Goal: Information Seeking & Learning: Find specific fact

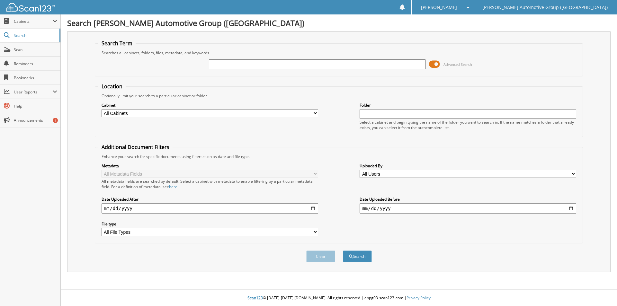
click at [298, 62] on input "text" at bounding box center [317, 64] width 217 height 10
type input "462279"
click at [357, 253] on button "Search" at bounding box center [357, 257] width 29 height 12
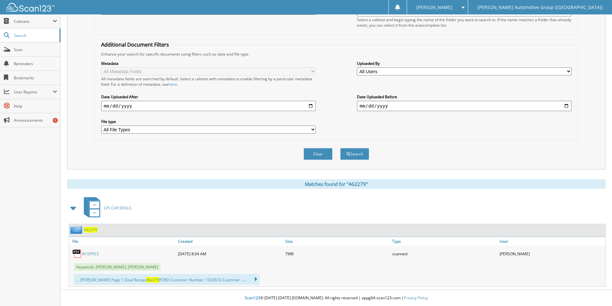
drag, startPoint x: 92, startPoint y: 229, endPoint x: 112, endPoint y: 219, distance: 22.9
click at [91, 229] on span "462279" at bounding box center [90, 229] width 13 height 5
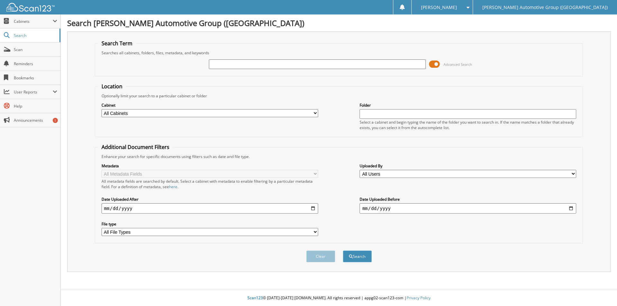
click at [251, 63] on input "text" at bounding box center [317, 64] width 217 height 10
type input "462190"
click at [359, 258] on button "Search" at bounding box center [357, 257] width 29 height 12
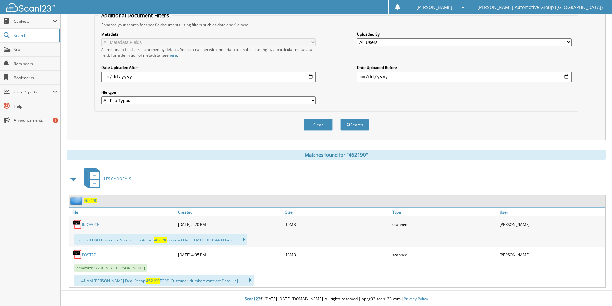
scroll to position [133, 0]
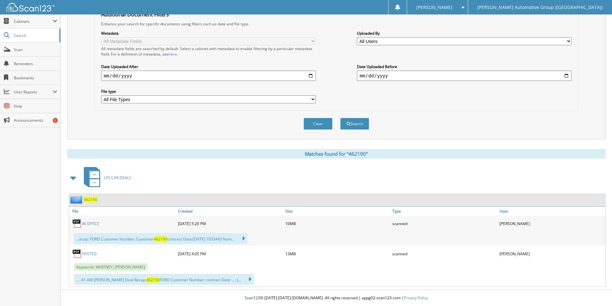
click at [90, 197] on span "462190" at bounding box center [90, 199] width 13 height 5
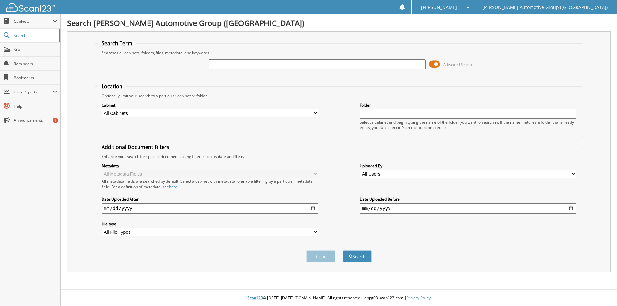
click at [296, 65] on input "text" at bounding box center [317, 64] width 217 height 10
type input "460927"
click at [351, 258] on span "submit" at bounding box center [351, 257] width 4 height 4
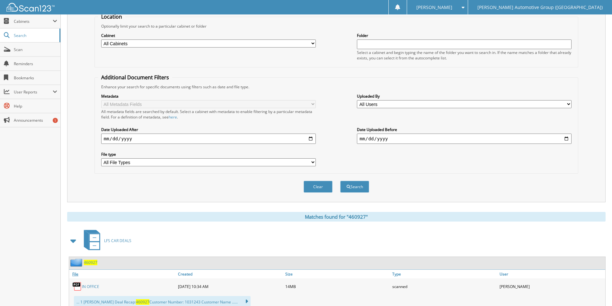
scroll to position [92, 0]
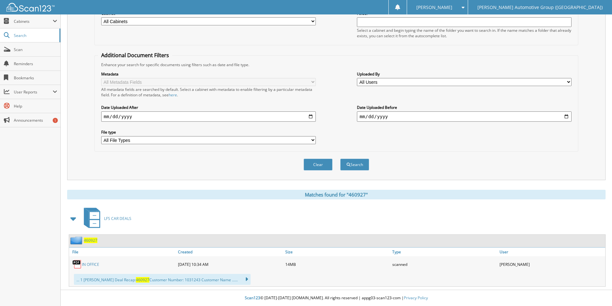
click at [93, 239] on span "460927" at bounding box center [90, 240] width 13 height 5
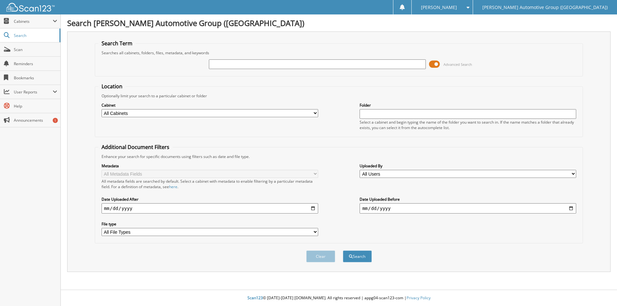
click at [263, 67] on input "text" at bounding box center [317, 64] width 217 height 10
type input "PH668426"
click at [343, 251] on button "Search" at bounding box center [357, 257] width 29 height 12
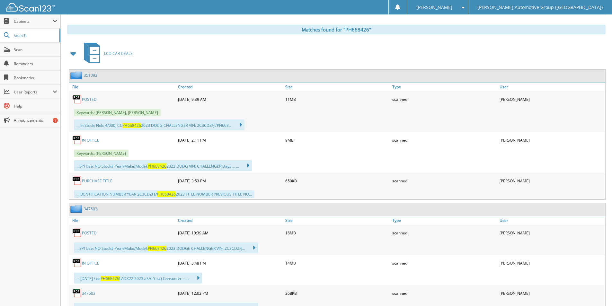
scroll to position [289, 0]
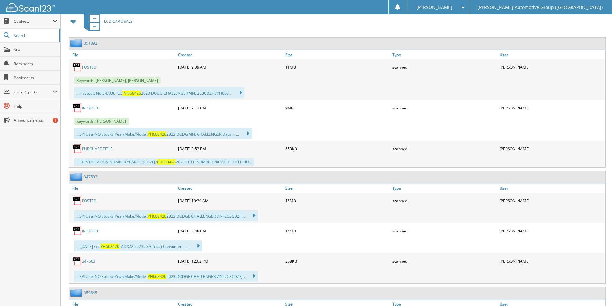
click at [102, 150] on link "PURCHASE TITLE" at bounding box center [97, 148] width 31 height 5
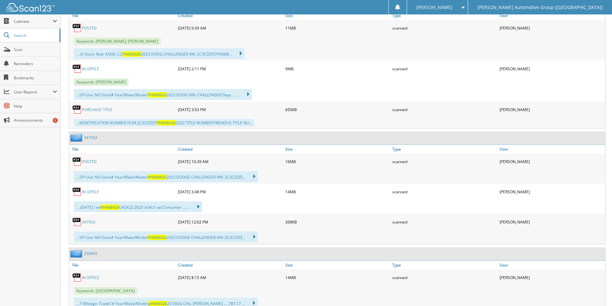
scroll to position [444, 0]
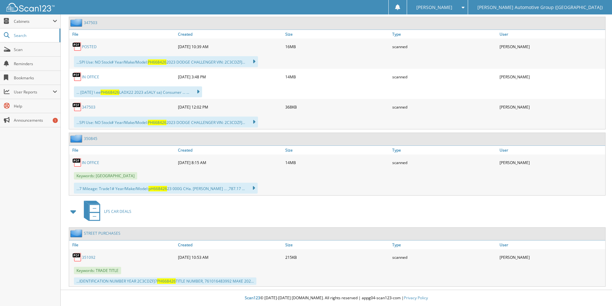
click at [89, 255] on link "351092" at bounding box center [88, 257] width 13 height 5
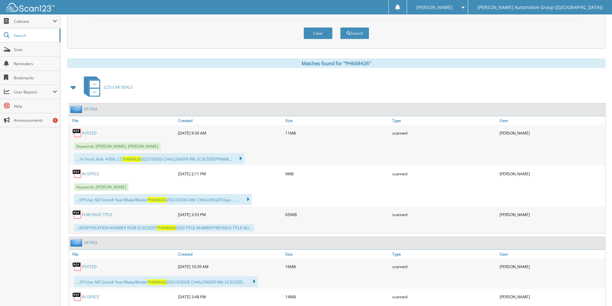
scroll to position [219, 0]
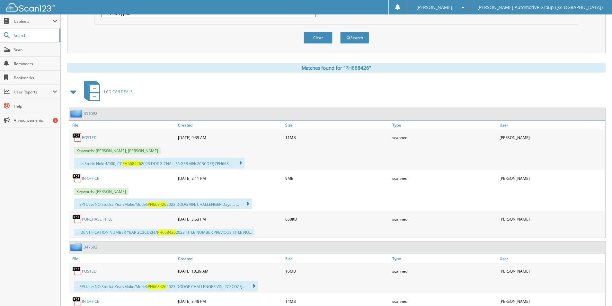
click at [88, 139] on link "POSTED" at bounding box center [89, 137] width 15 height 5
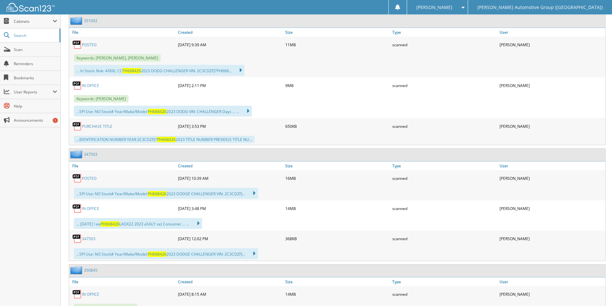
scroll to position [315, 0]
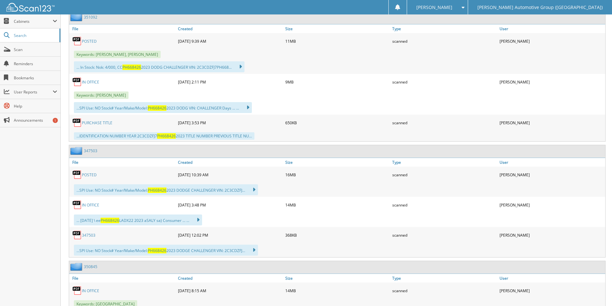
click at [101, 121] on link "PURCHASE TITLE" at bounding box center [97, 122] width 31 height 5
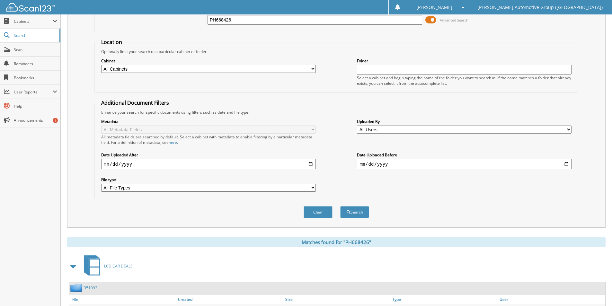
scroll to position [0, 0]
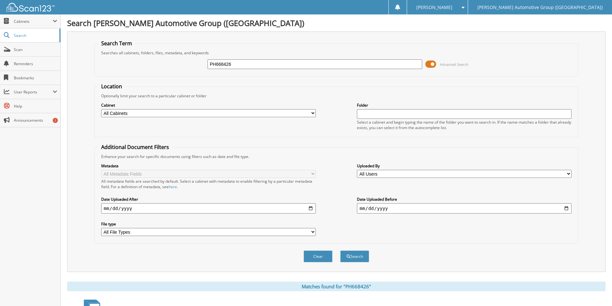
drag, startPoint x: 239, startPoint y: 66, endPoint x: 181, endPoint y: 69, distance: 58.2
click at [183, 69] on div "PH668426 Advanced Search" at bounding box center [336, 64] width 477 height 17
type input "NU065612"
click at [340, 251] on button "Search" at bounding box center [354, 257] width 29 height 12
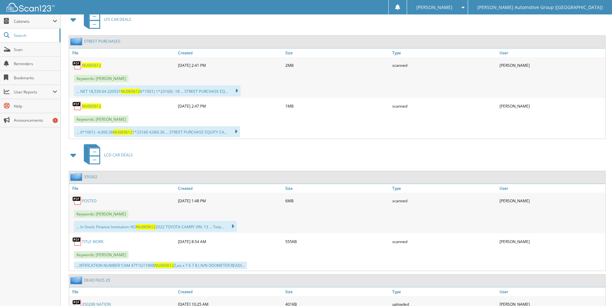
scroll to position [321, 0]
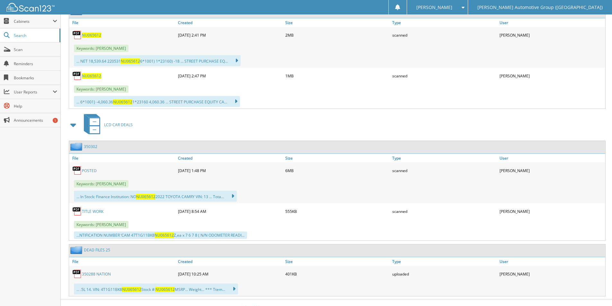
click at [93, 146] on link "350302" at bounding box center [90, 146] width 13 height 5
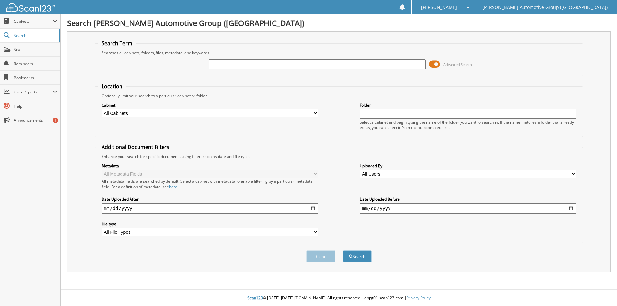
click at [214, 64] on input "text" at bounding box center [317, 64] width 217 height 10
type input "350087"
click at [352, 254] on button "Search" at bounding box center [357, 257] width 29 height 12
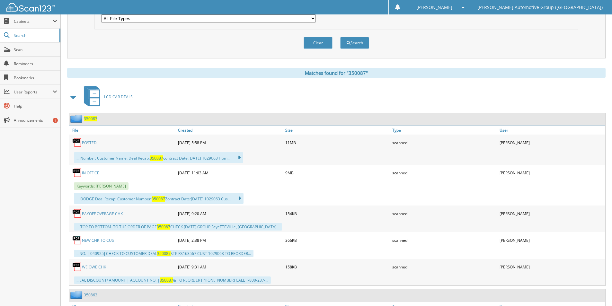
scroll to position [225, 0]
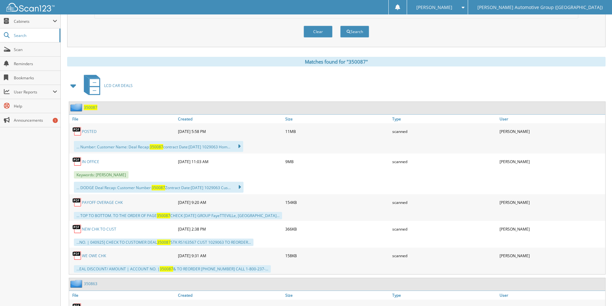
click at [93, 108] on span "350087" at bounding box center [90, 107] width 13 height 5
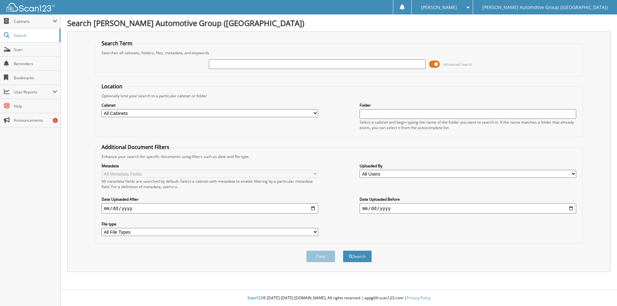
click at [259, 65] on input "text" at bounding box center [317, 64] width 217 height 10
type input "GM739742"
click at [343, 251] on button "Search" at bounding box center [357, 257] width 29 height 12
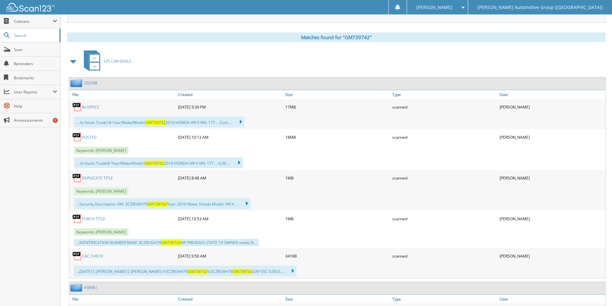
scroll to position [257, 0]
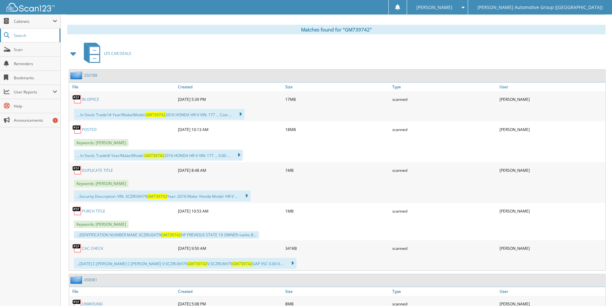
click at [24, 36] on span "Search" at bounding box center [35, 35] width 42 height 5
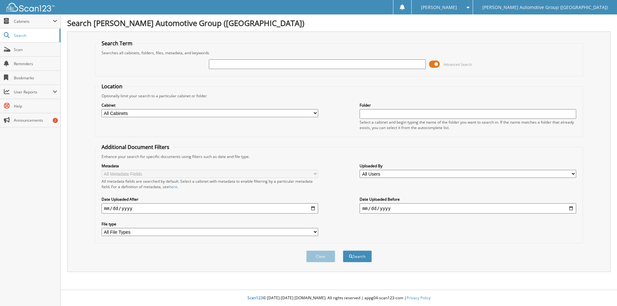
click at [256, 61] on input "text" at bounding box center [317, 64] width 217 height 10
type input "462244"
click at [349, 257] on span "submit" at bounding box center [351, 257] width 4 height 4
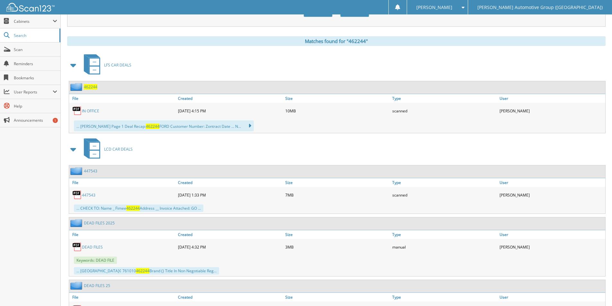
scroll to position [257, 0]
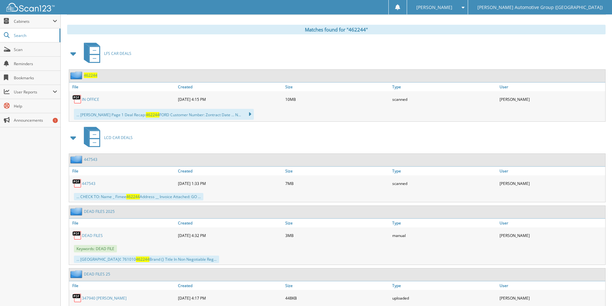
click at [89, 76] on span "462244" at bounding box center [90, 75] width 13 height 5
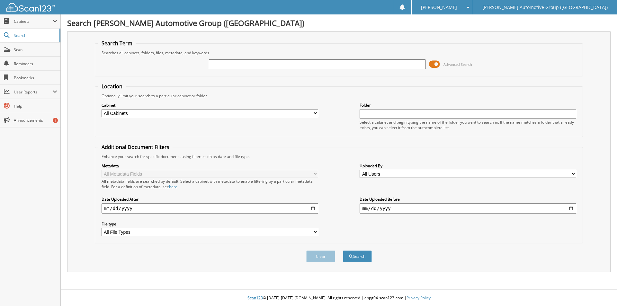
click at [224, 59] on input "text" at bounding box center [317, 64] width 217 height 10
click at [227, 63] on input "text" at bounding box center [317, 64] width 217 height 10
type input "462483"
click at [363, 260] on button "Search" at bounding box center [357, 257] width 29 height 12
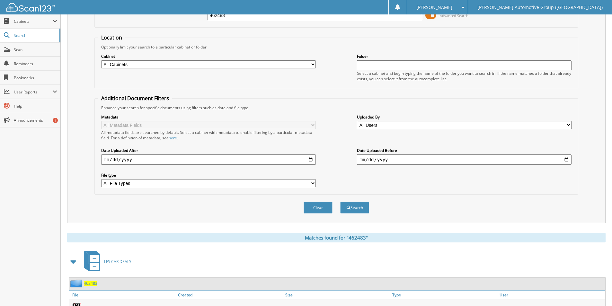
scroll to position [92, 0]
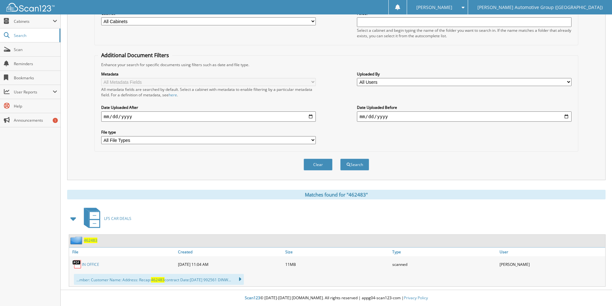
click at [89, 240] on span "462483" at bounding box center [90, 240] width 13 height 5
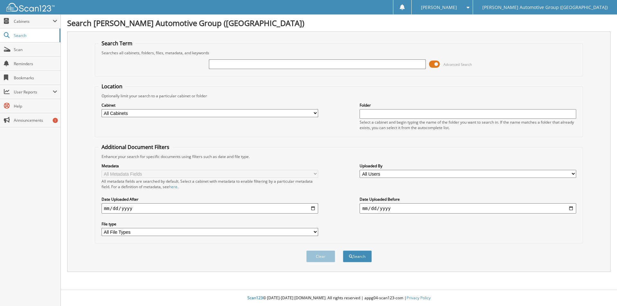
click at [283, 64] on input "text" at bounding box center [317, 64] width 217 height 10
type input "462464"
click at [357, 254] on button "Search" at bounding box center [357, 257] width 29 height 12
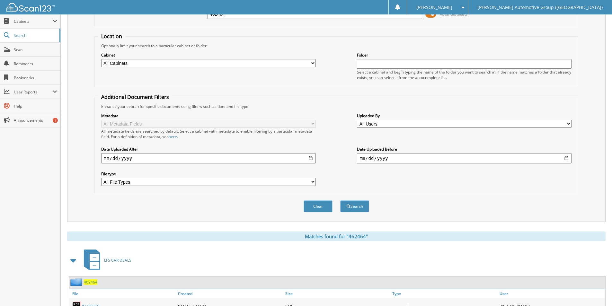
scroll to position [92, 0]
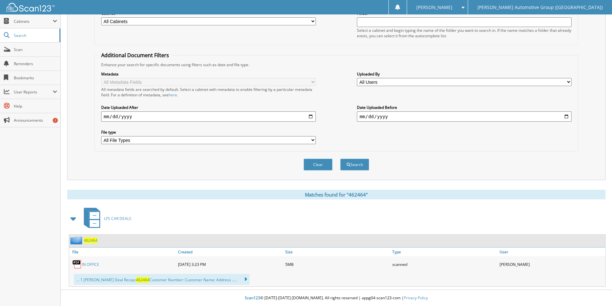
click at [89, 241] on span "462464" at bounding box center [90, 240] width 13 height 5
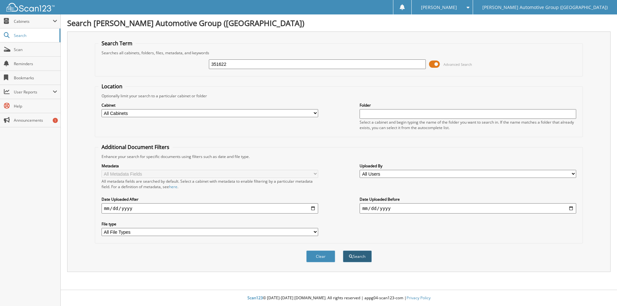
type input "351622"
click at [356, 257] on button "Search" at bounding box center [357, 257] width 29 height 12
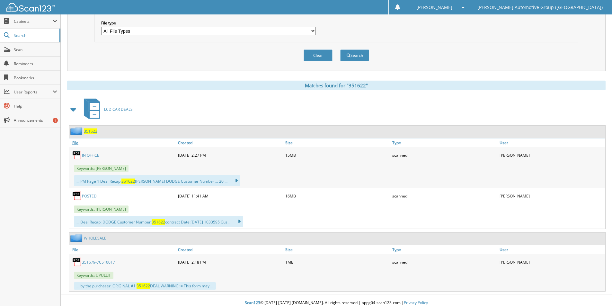
scroll to position [206, 0]
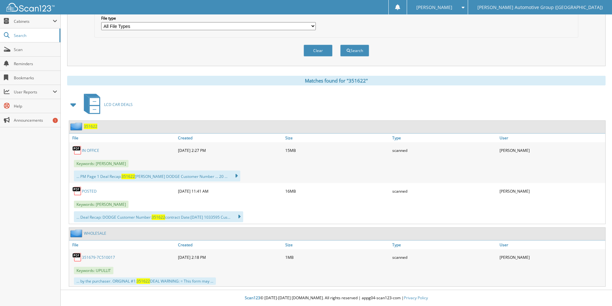
click at [89, 126] on span "351622" at bounding box center [90, 126] width 13 height 5
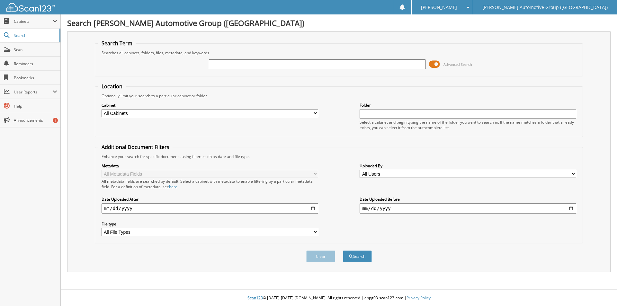
click at [260, 61] on input "text" at bounding box center [317, 64] width 217 height 10
type input "351649"
click at [356, 256] on button "Search" at bounding box center [357, 257] width 29 height 12
